Goal: Task Accomplishment & Management: Complete application form

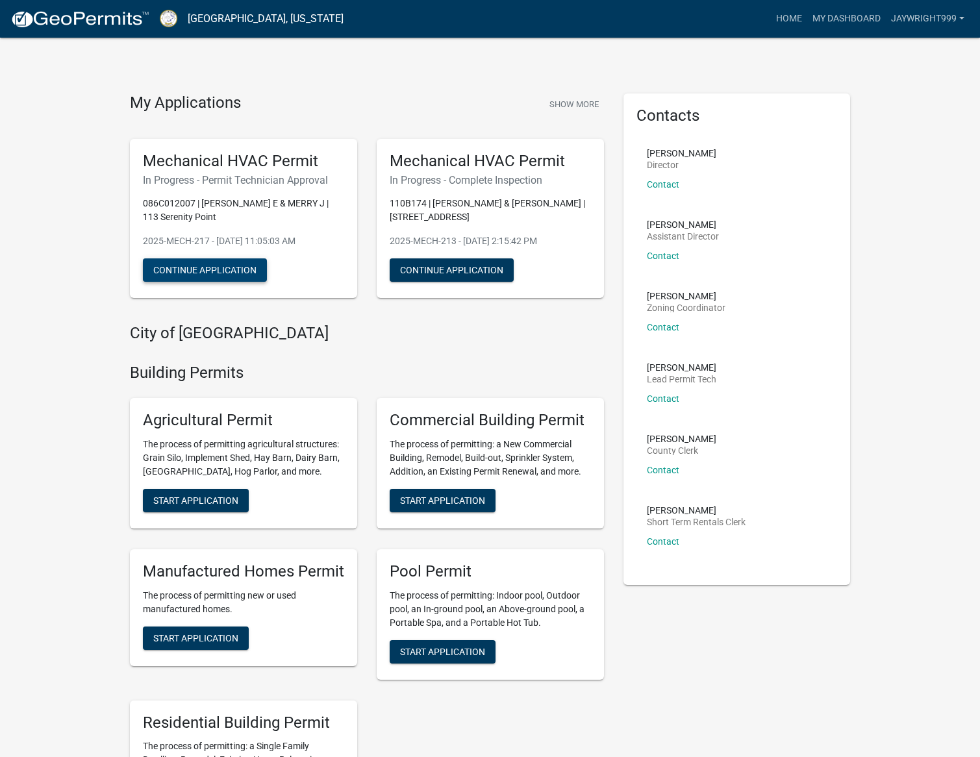
click at [212, 272] on button "Continue Application" at bounding box center [205, 269] width 124 height 23
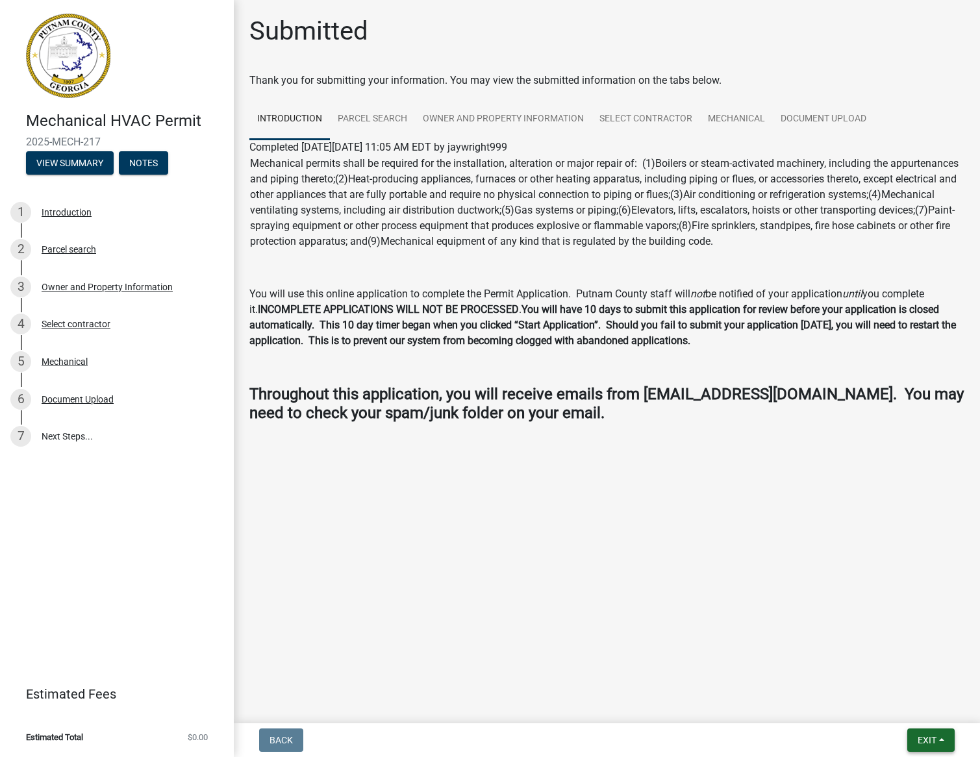
click at [919, 741] on span "Exit" at bounding box center [926, 740] width 19 height 10
click at [898, 709] on button "Save & Exit" at bounding box center [903, 706] width 104 height 31
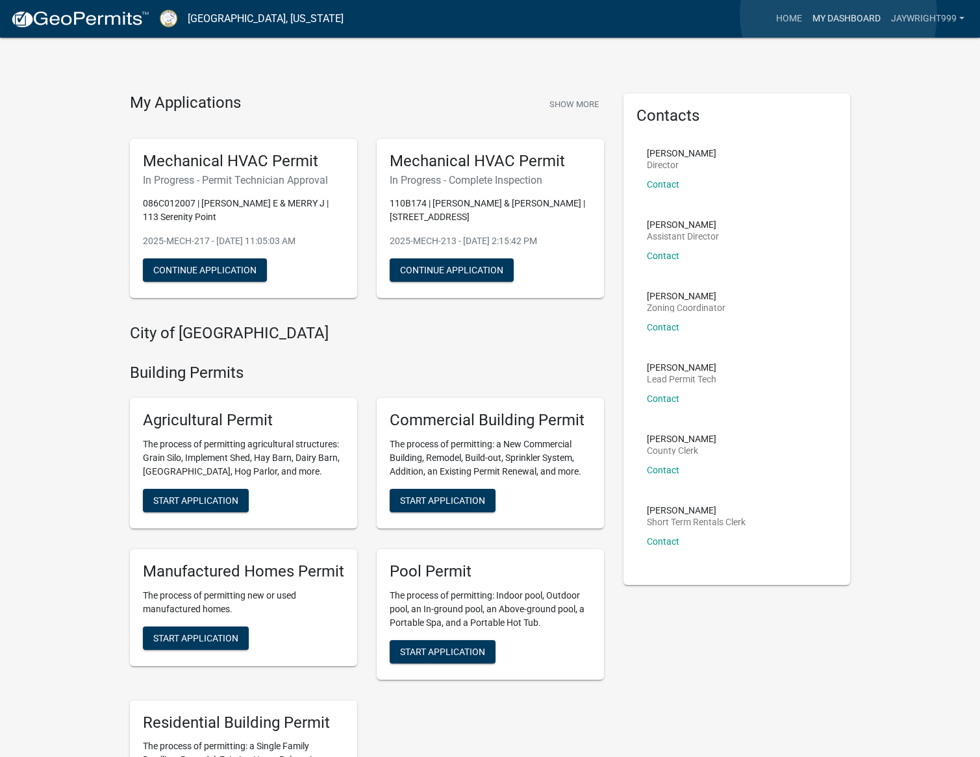
click at [838, 14] on link "My Dashboard" at bounding box center [846, 18] width 79 height 25
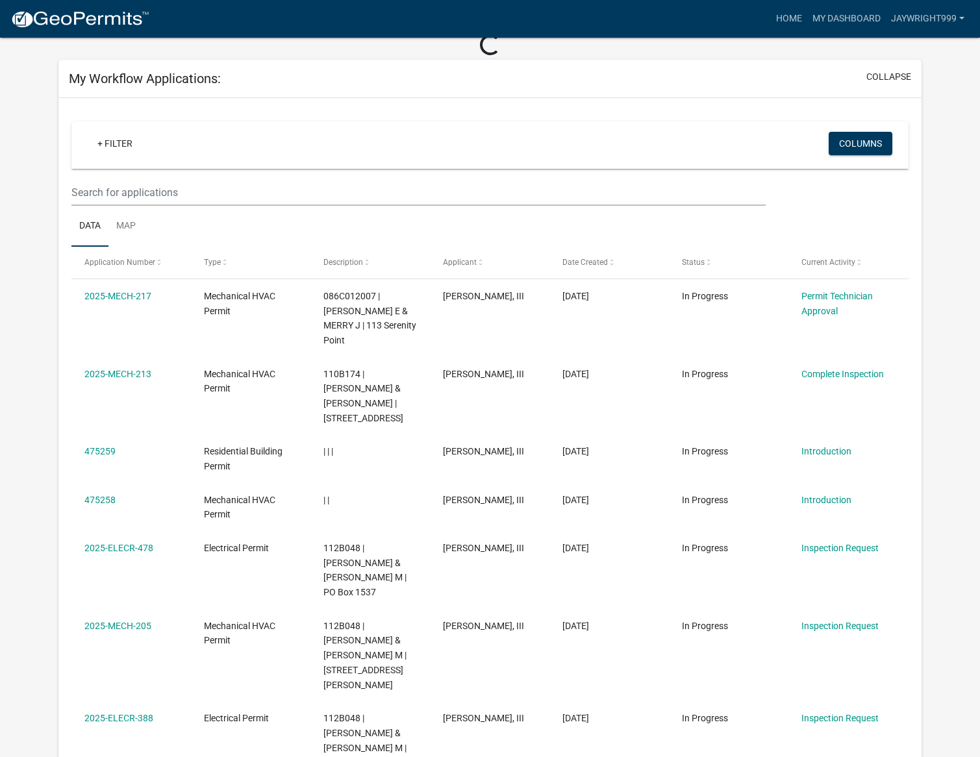
scroll to position [73, 0]
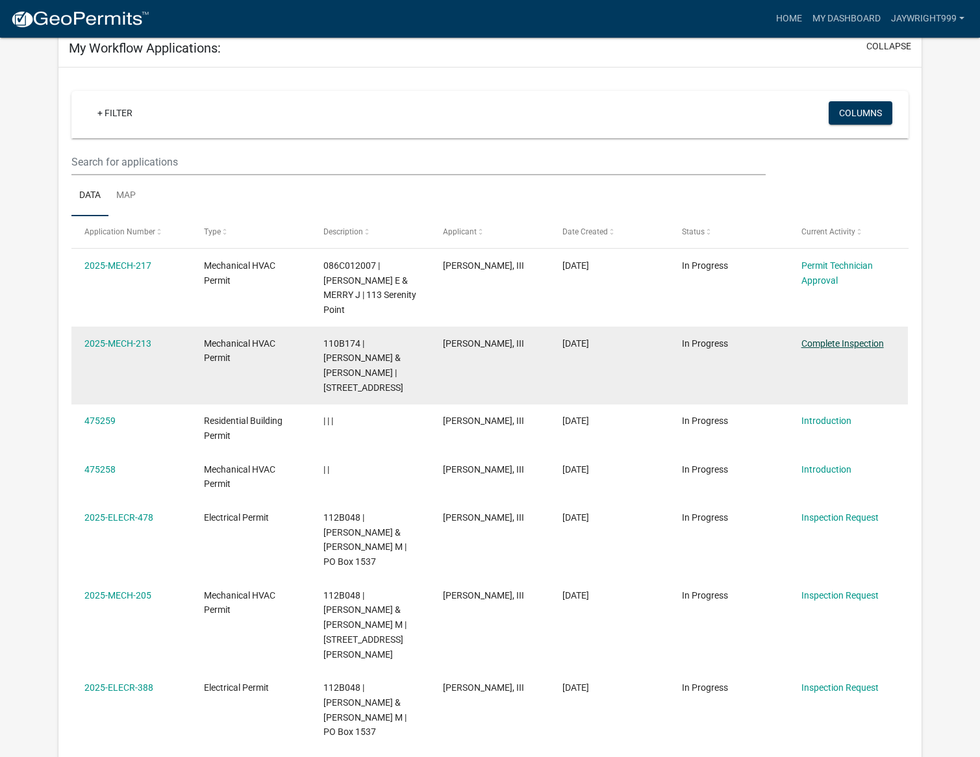
click at [828, 338] on link "Complete Inspection" at bounding box center [842, 343] width 82 height 10
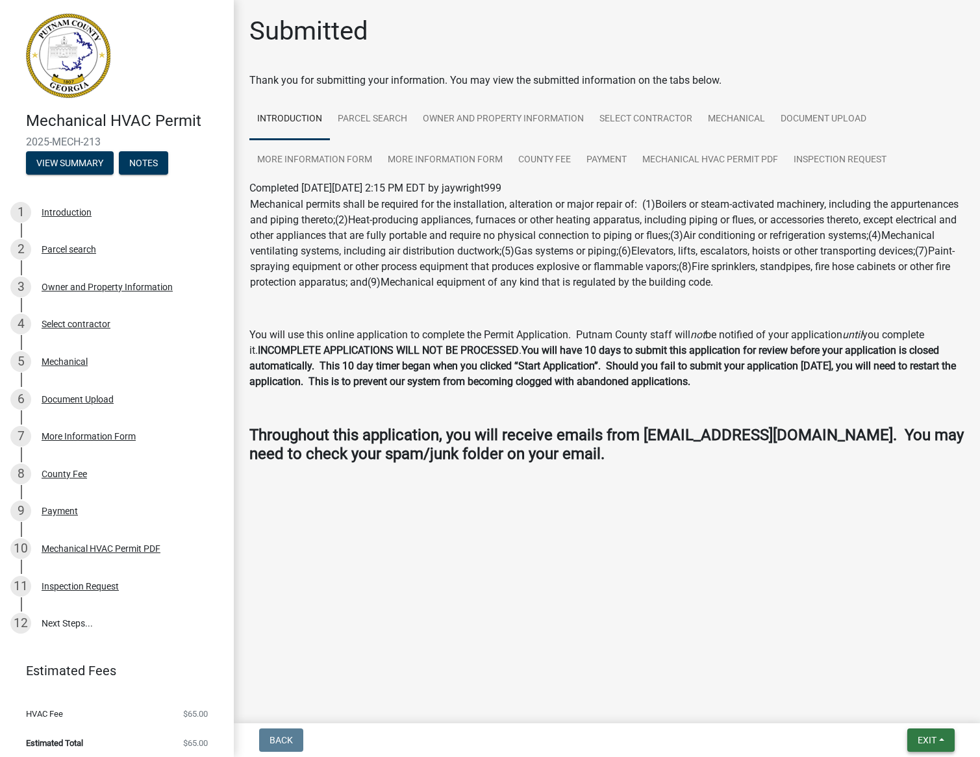
click at [928, 741] on span "Exit" at bounding box center [926, 740] width 19 height 10
click at [912, 708] on button "Save & Exit" at bounding box center [903, 706] width 104 height 31
